Goal: Transaction & Acquisition: Purchase product/service

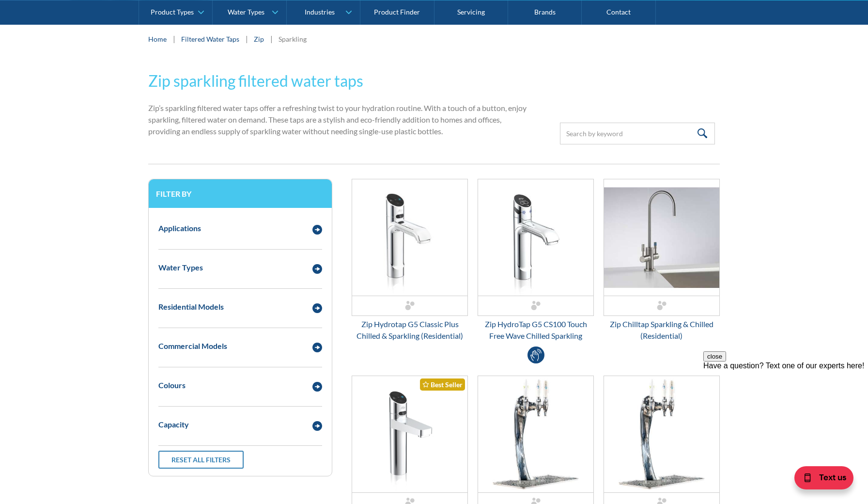
scroll to position [295, 0]
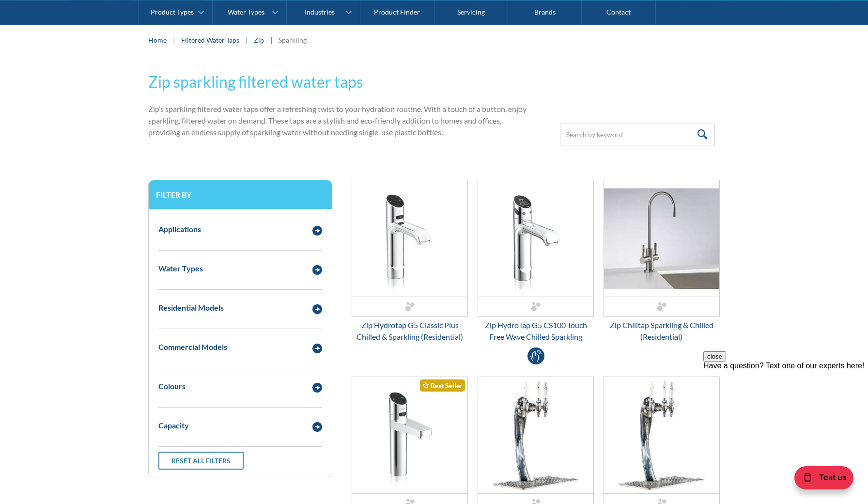
click at [261, 38] on link "Zip" at bounding box center [259, 40] width 10 height 10
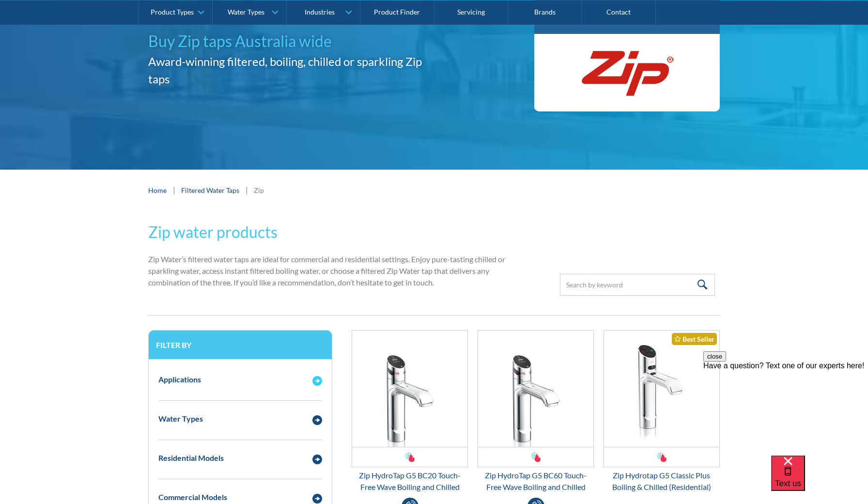
click at [319, 381] on img "Email Form 3" at bounding box center [318, 381] width 10 height 10
click at [159, 397] on input "Residential" at bounding box center [161, 397] width 6 height 6
radio input "true"
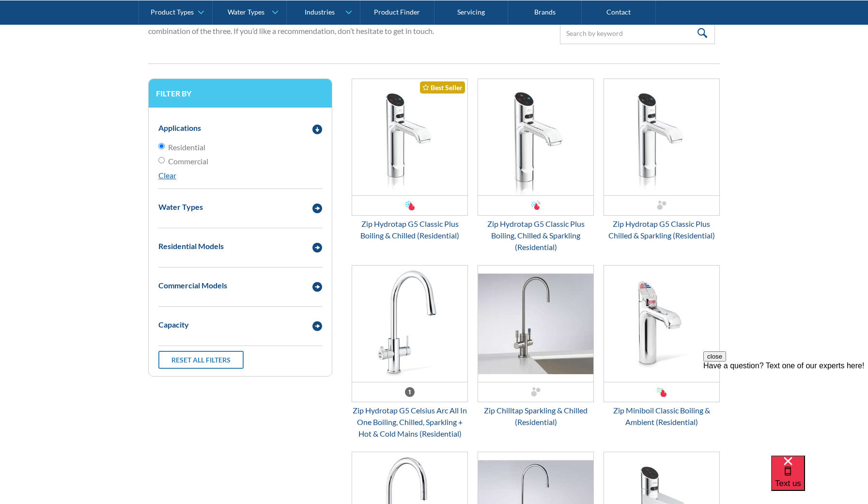
scroll to position [396, 0]
click at [387, 354] on img "Email Form 3" at bounding box center [409, 324] width 115 height 116
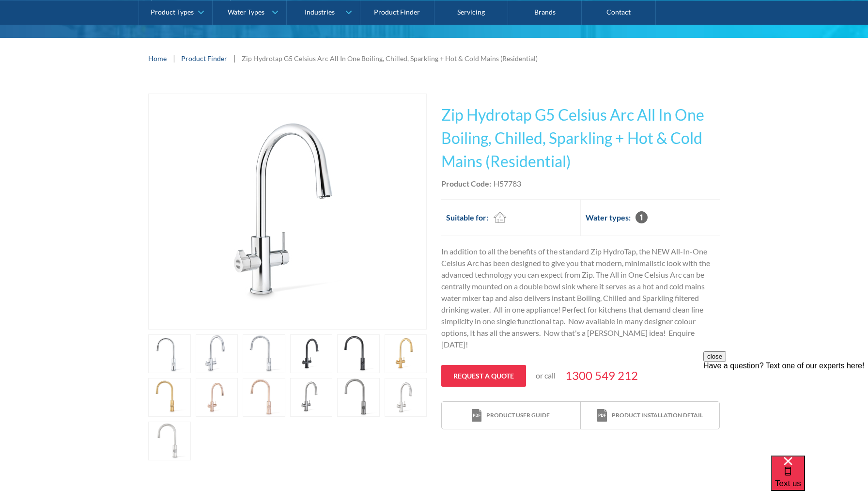
click at [269, 407] on link "open lightbox" at bounding box center [264, 397] width 43 height 39
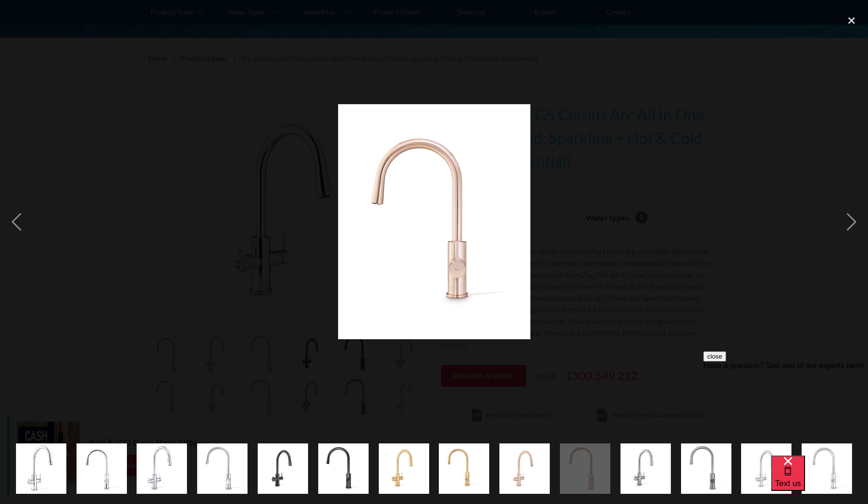
click at [291, 465] on img "show item 5 of 14" at bounding box center [283, 468] width 50 height 50
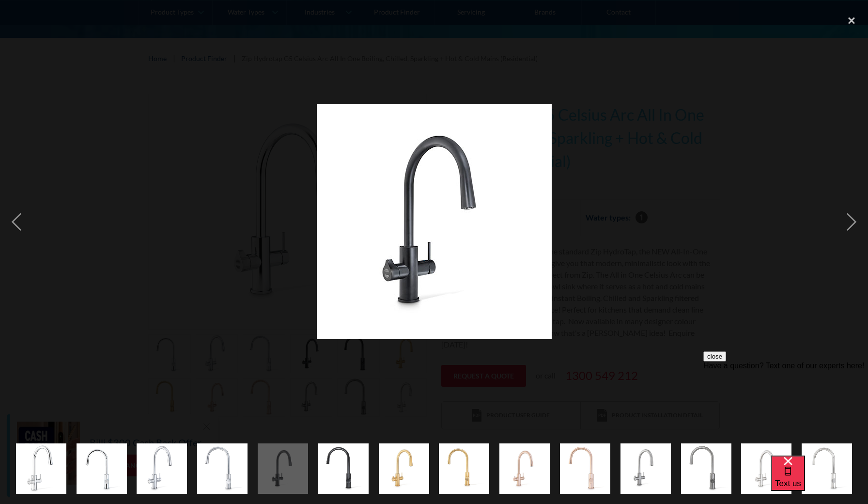
click at [334, 467] on img "show item 6 of 14" at bounding box center [343, 469] width 50 height 62
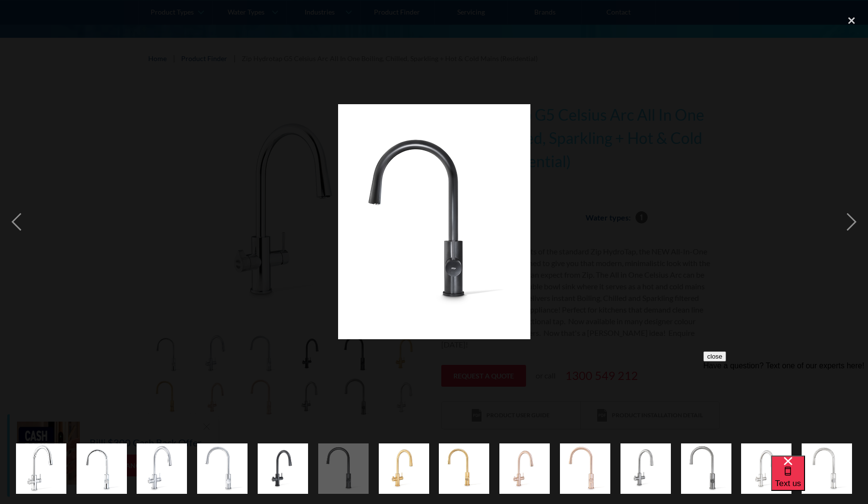
click at [229, 478] on img "show item 4 of 14" at bounding box center [222, 469] width 50 height 62
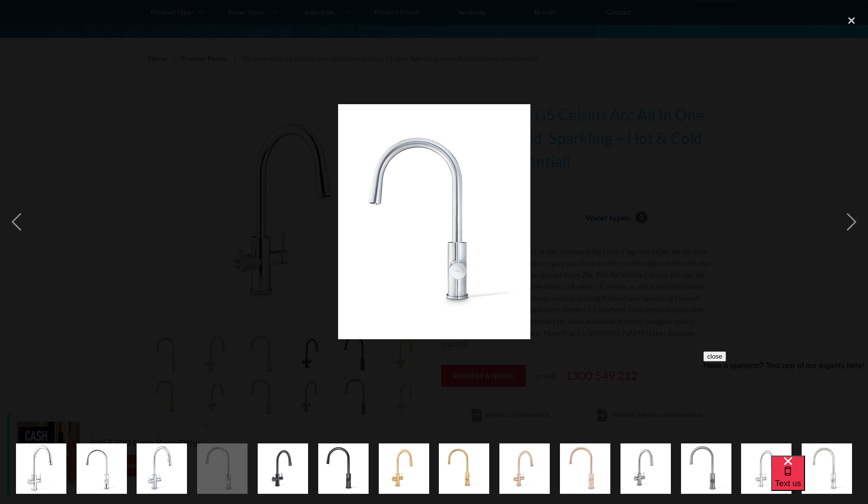
click at [167, 484] on img "show item 3 of 14" at bounding box center [162, 469] width 50 height 62
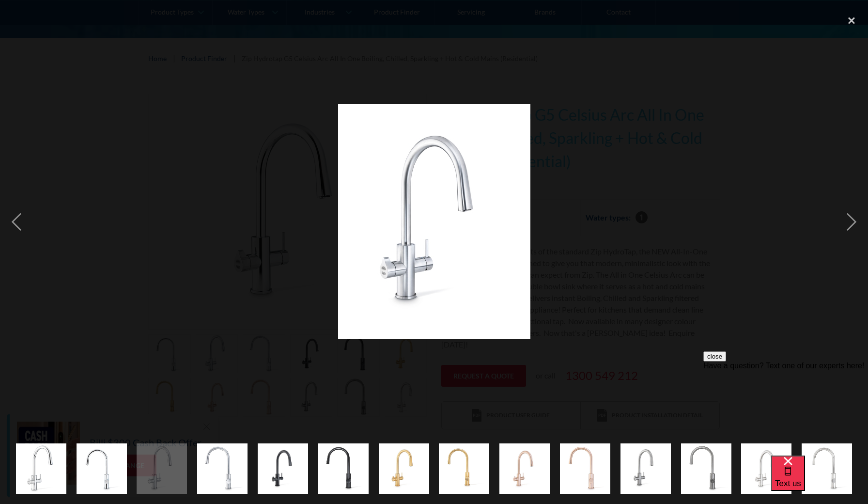
click at [105, 474] on img "show item 2 of 14" at bounding box center [102, 469] width 50 height 62
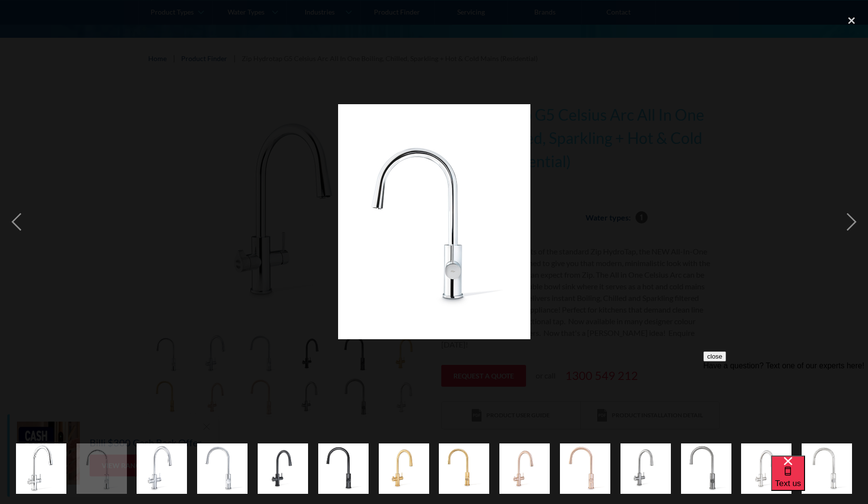
click at [39, 465] on img "show item 1 of 14" at bounding box center [41, 469] width 50 height 62
